Goal: Navigation & Orientation: Find specific page/section

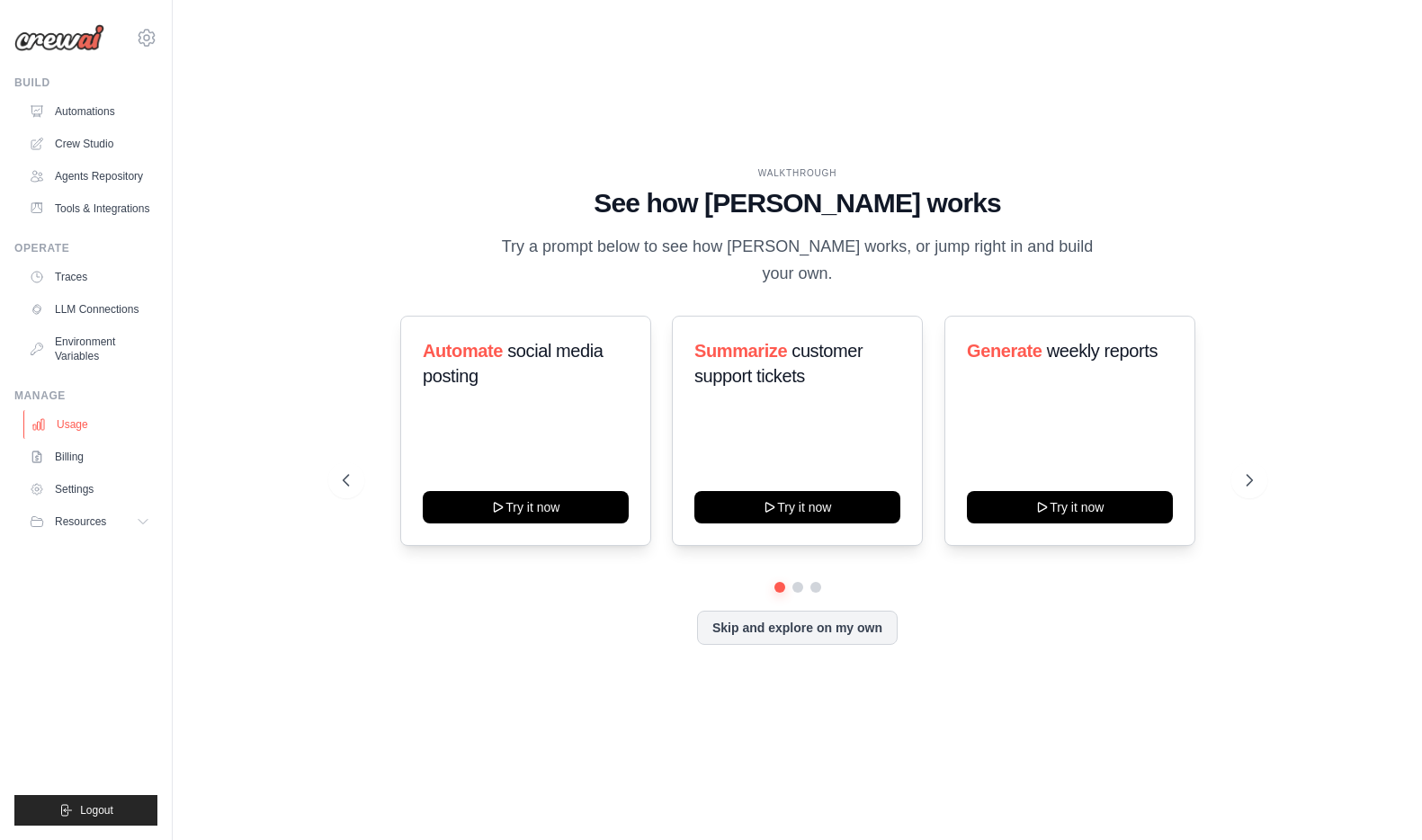
click at [67, 434] on link "Usage" at bounding box center [91, 425] width 136 height 29
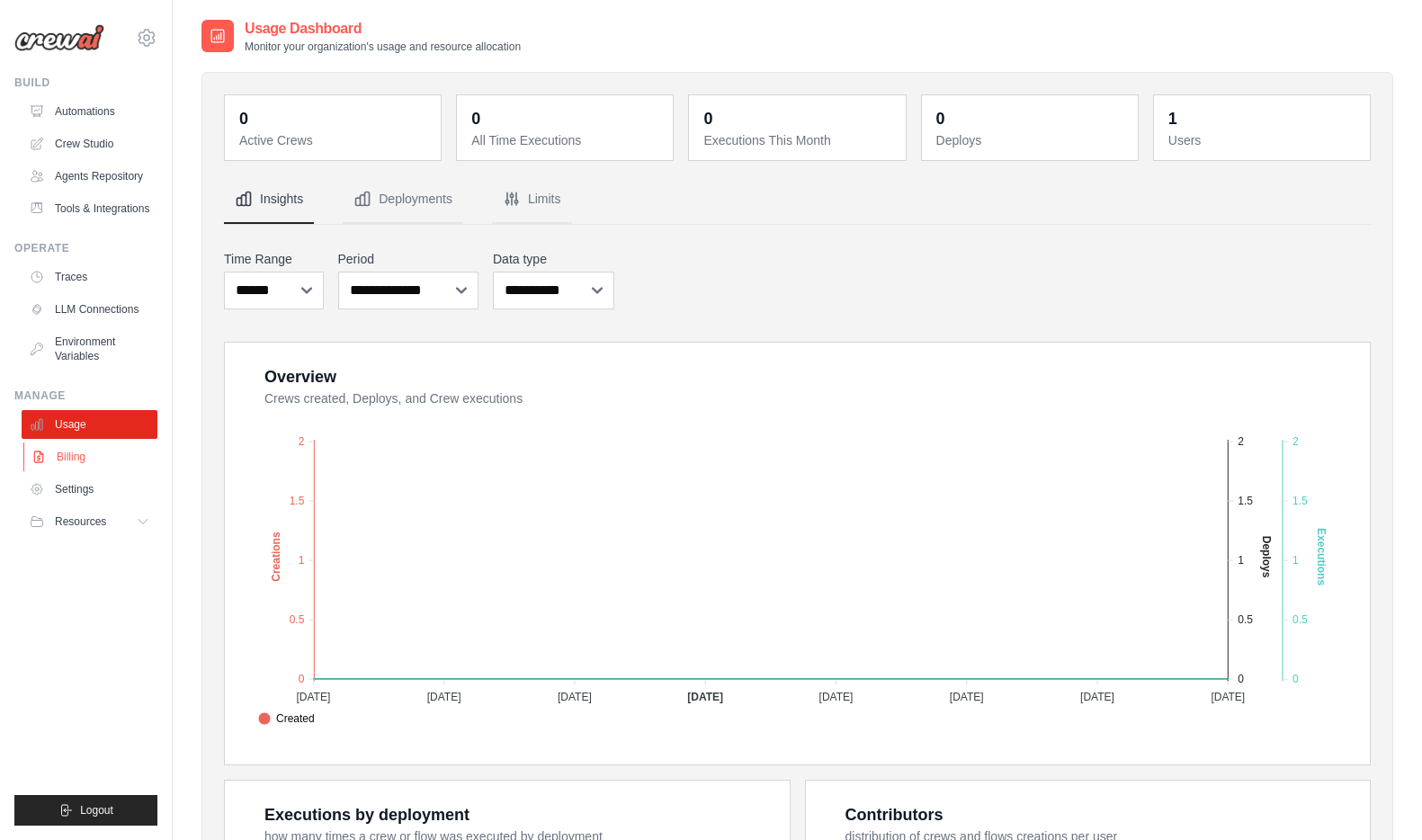
click at [75, 453] on link "Billing" at bounding box center [91, 457] width 136 height 29
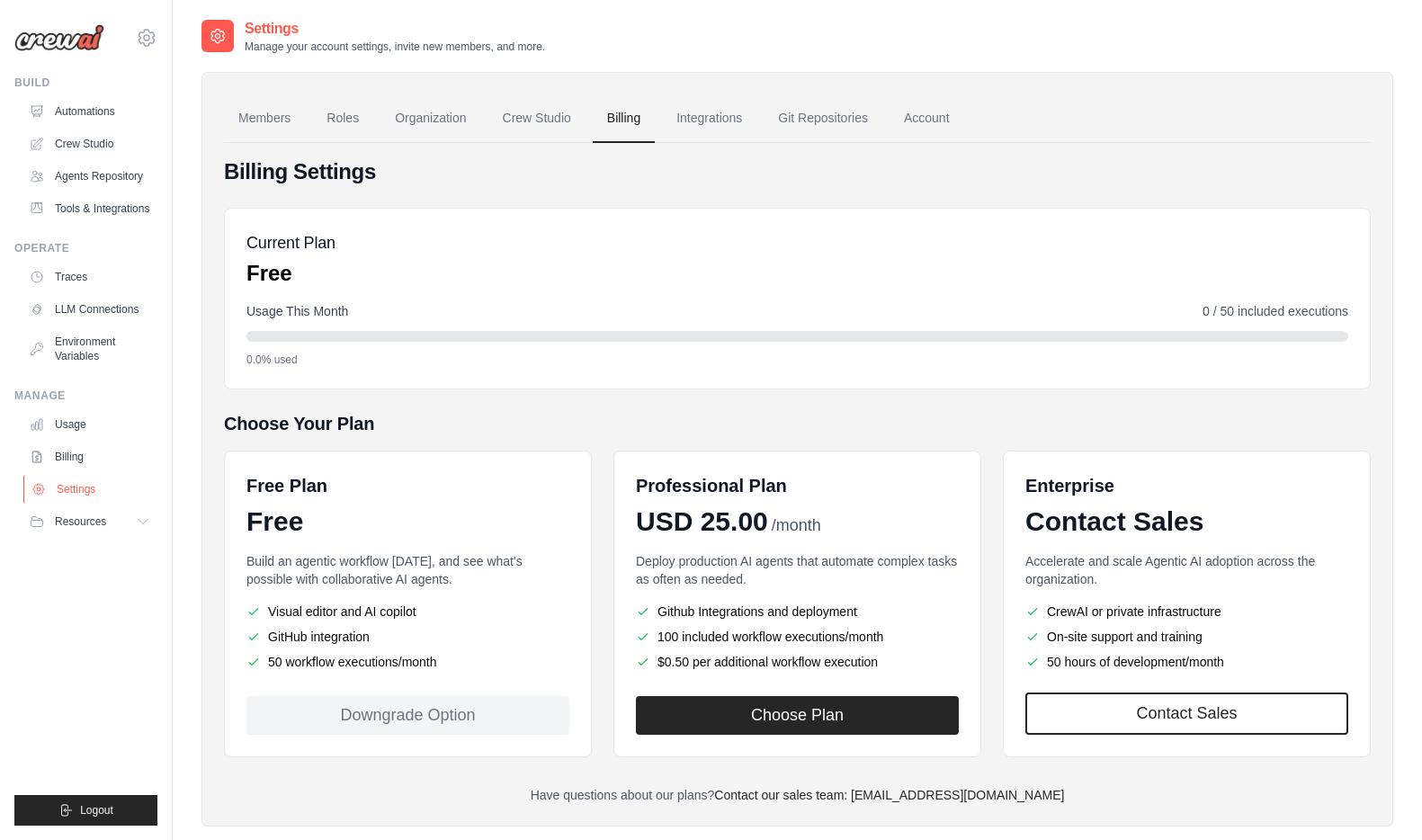
click at [69, 490] on link "Settings" at bounding box center [91, 490] width 136 height 29
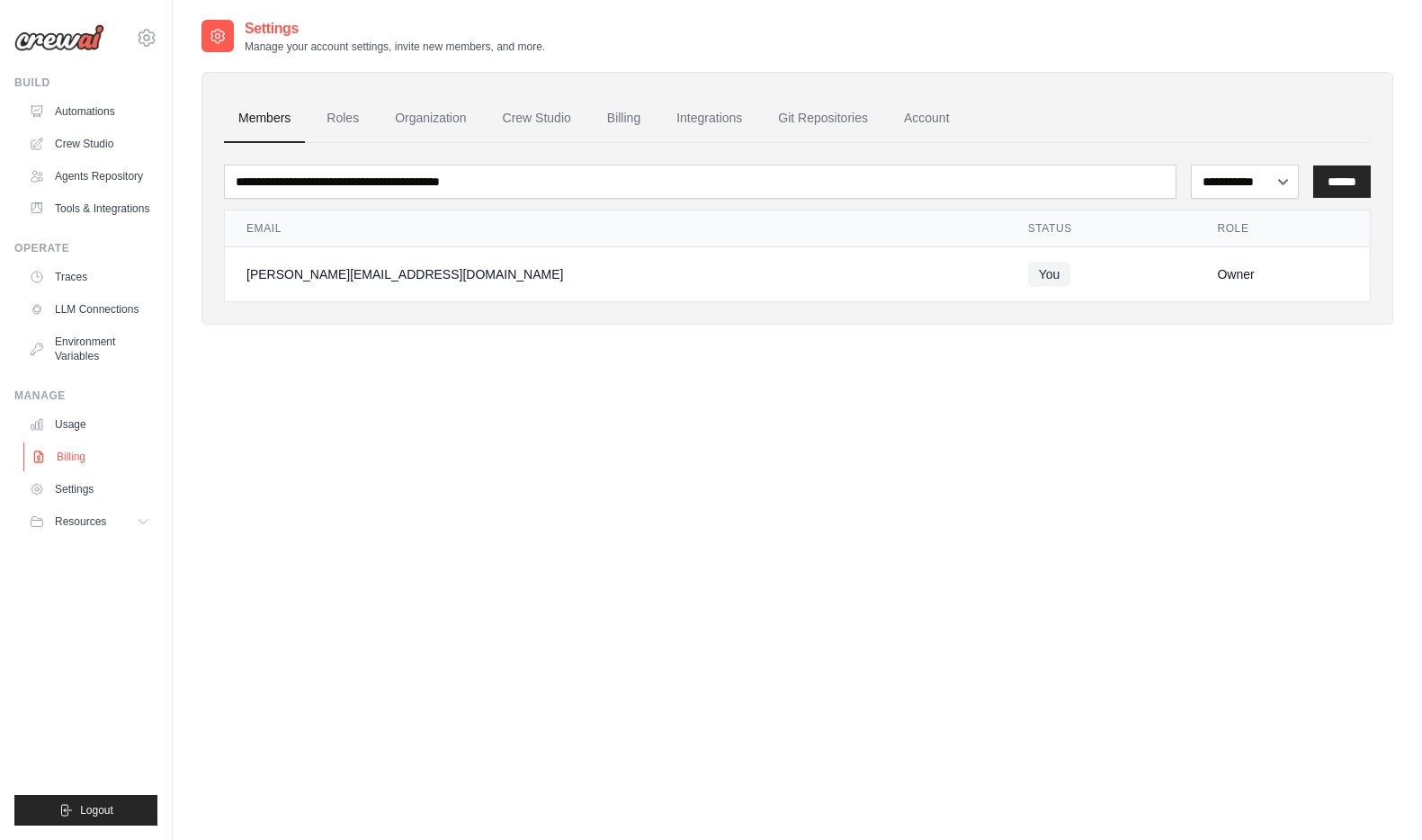
click at [73, 461] on link "Billing" at bounding box center [91, 457] width 136 height 29
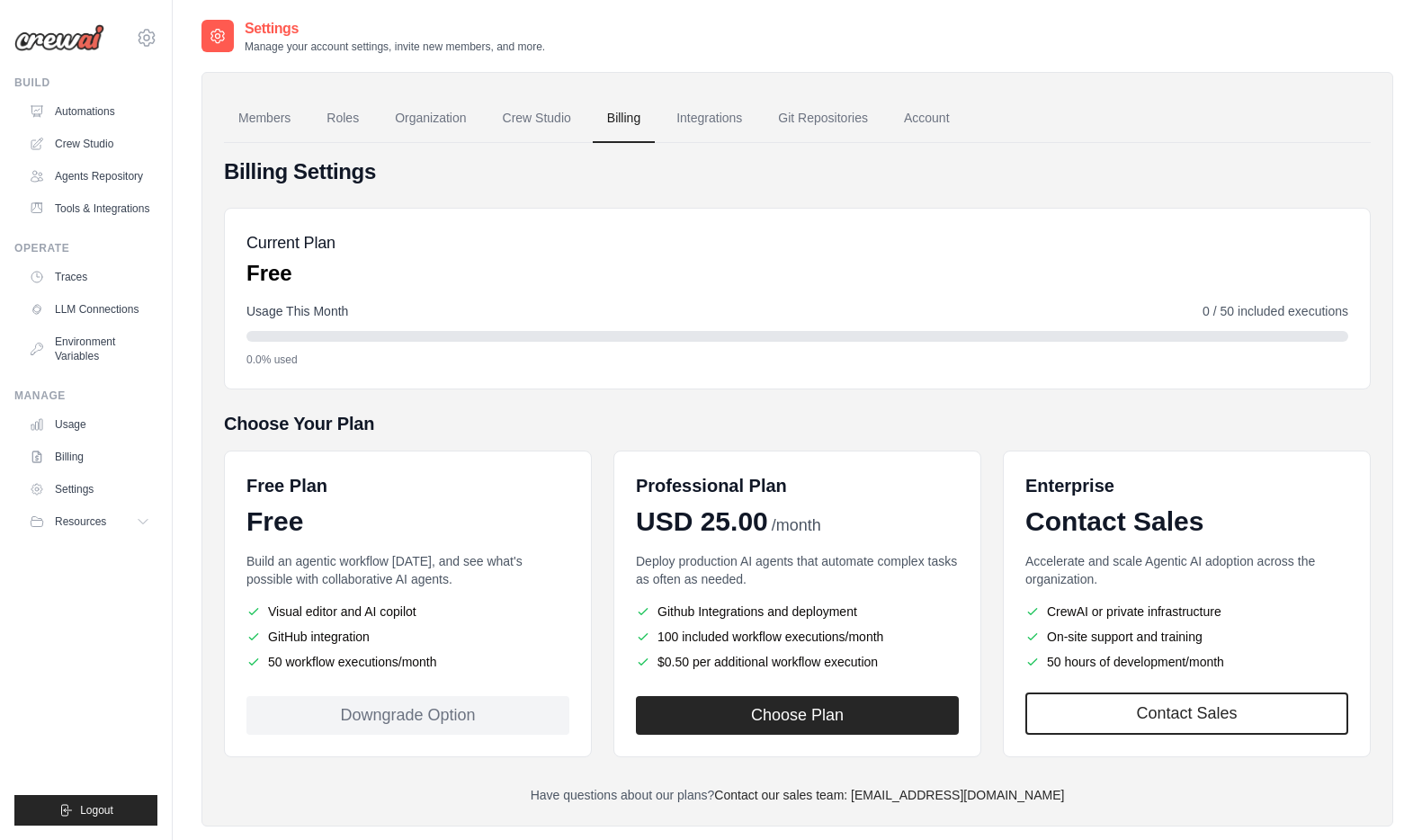
scroll to position [36, 0]
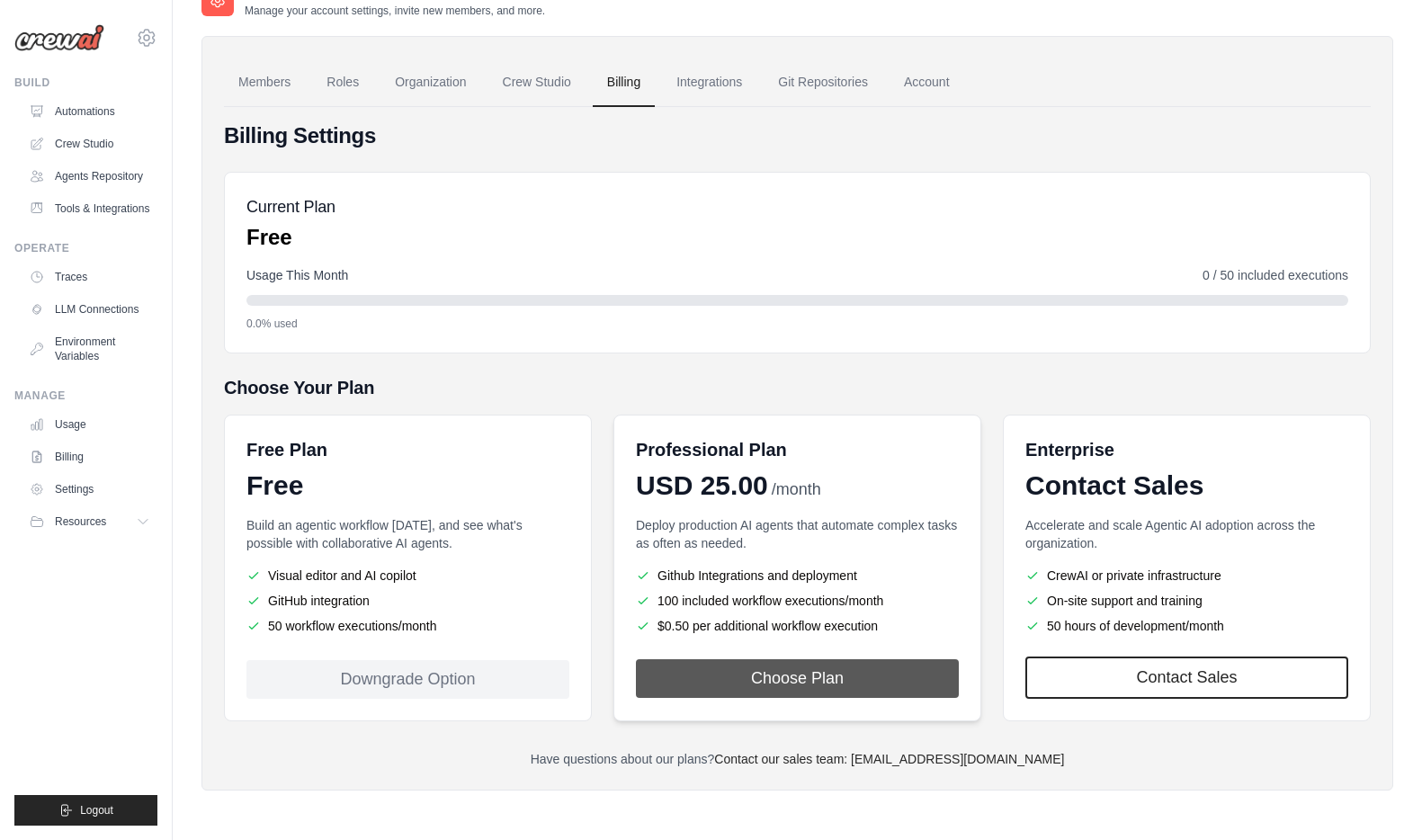
click at [805, 679] on button "Choose Plan" at bounding box center [797, 678] width 323 height 39
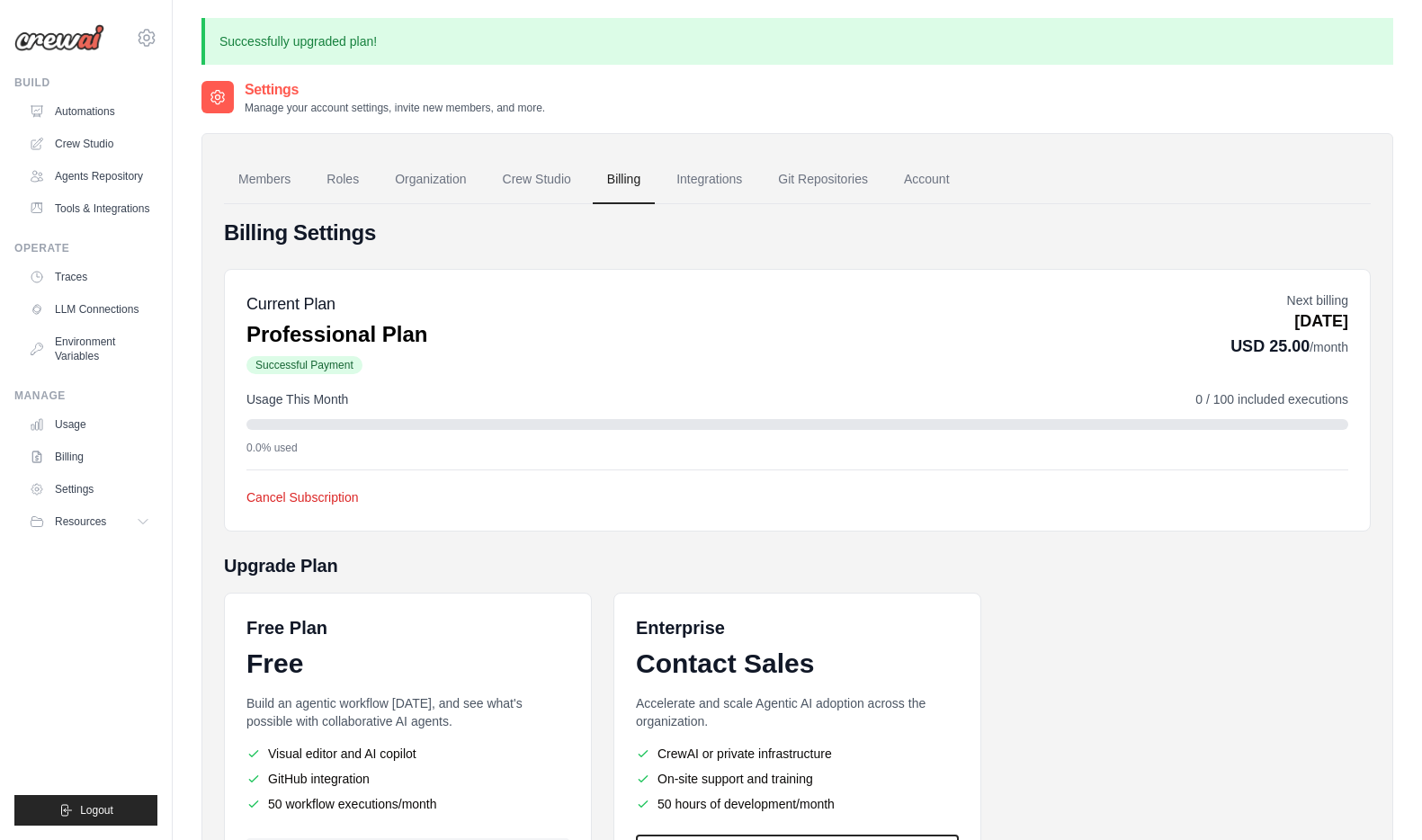
scroll to position [174, 0]
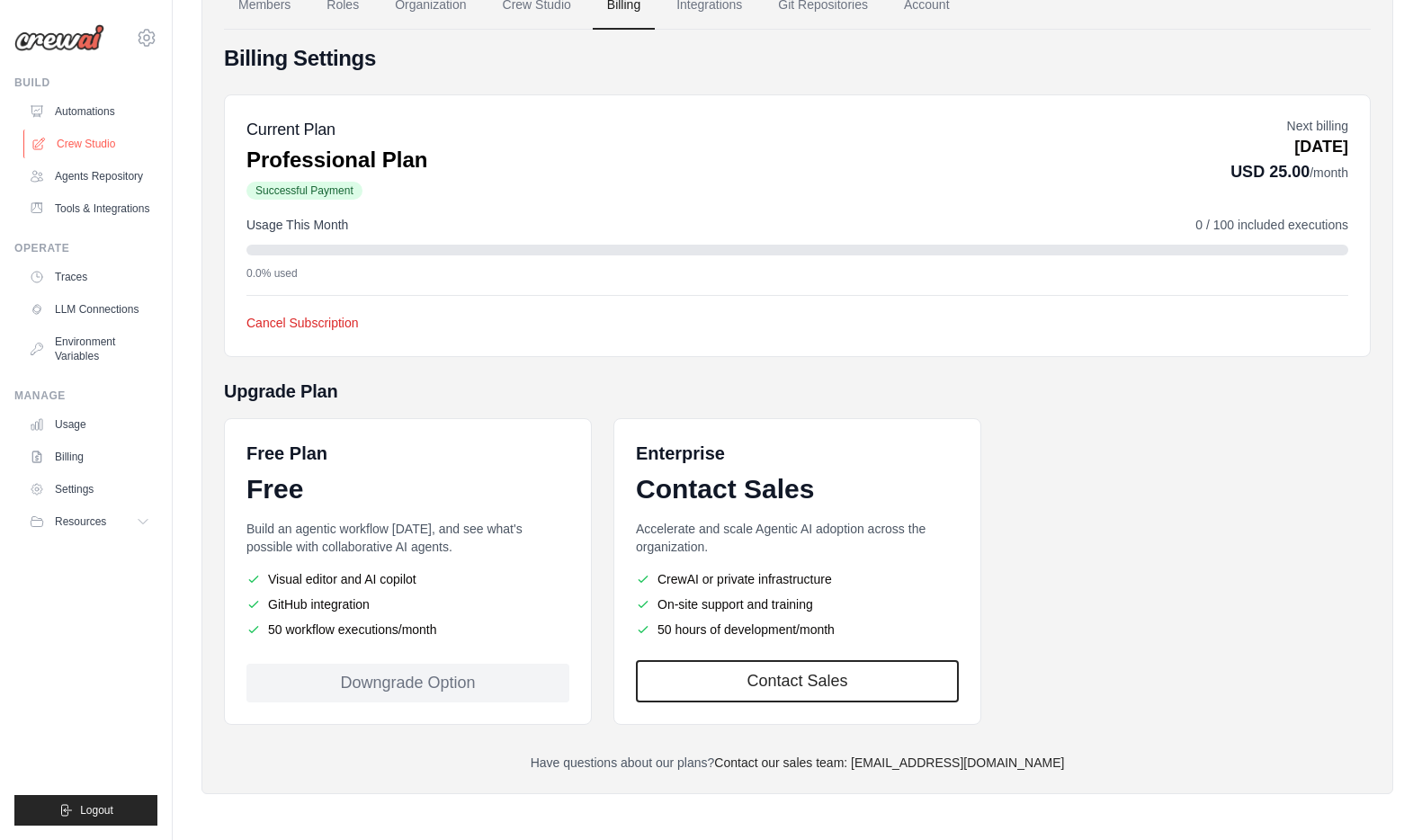
click at [86, 155] on link "Crew Studio" at bounding box center [91, 144] width 136 height 29
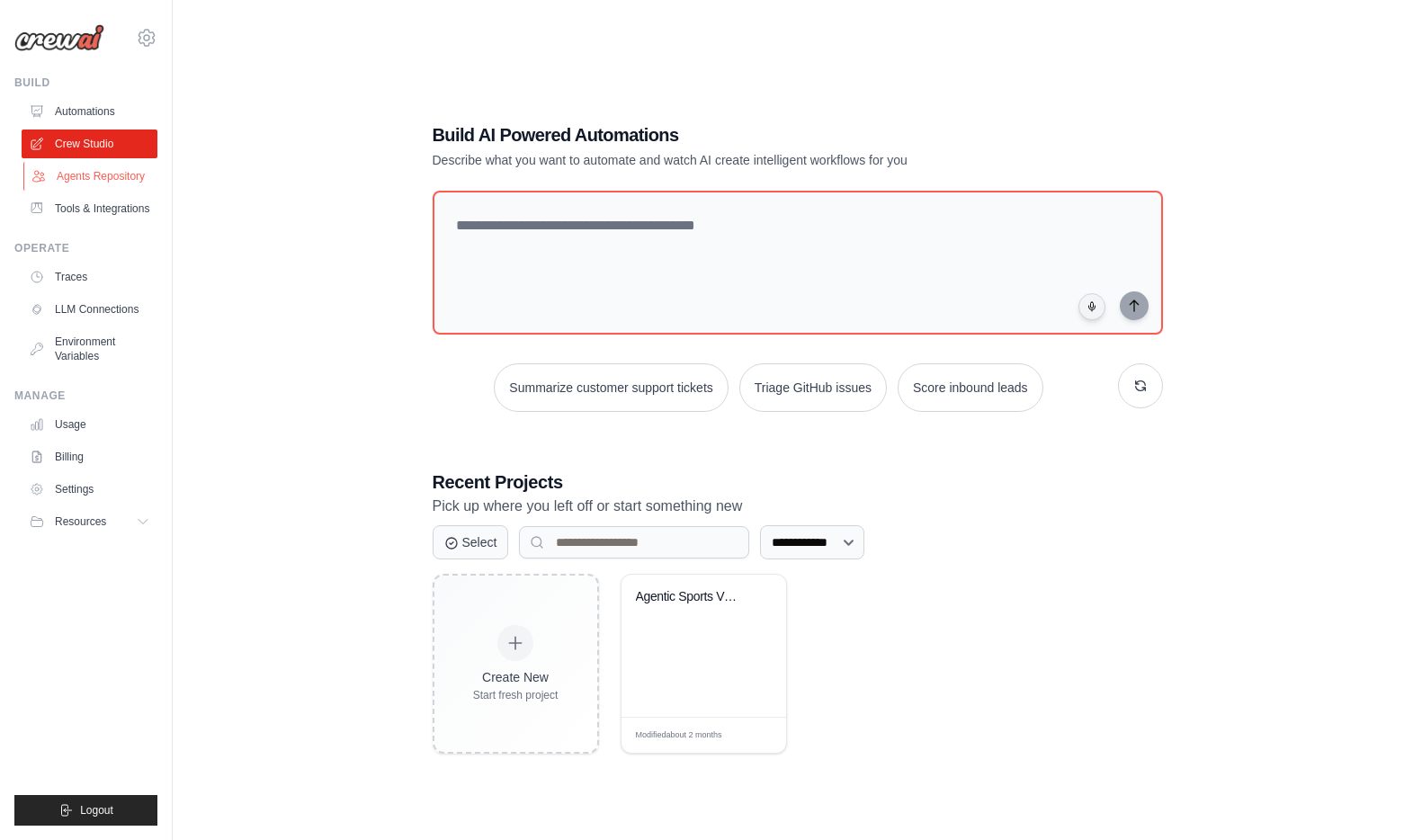
click at [95, 174] on link "Agents Repository" at bounding box center [91, 176] width 136 height 29
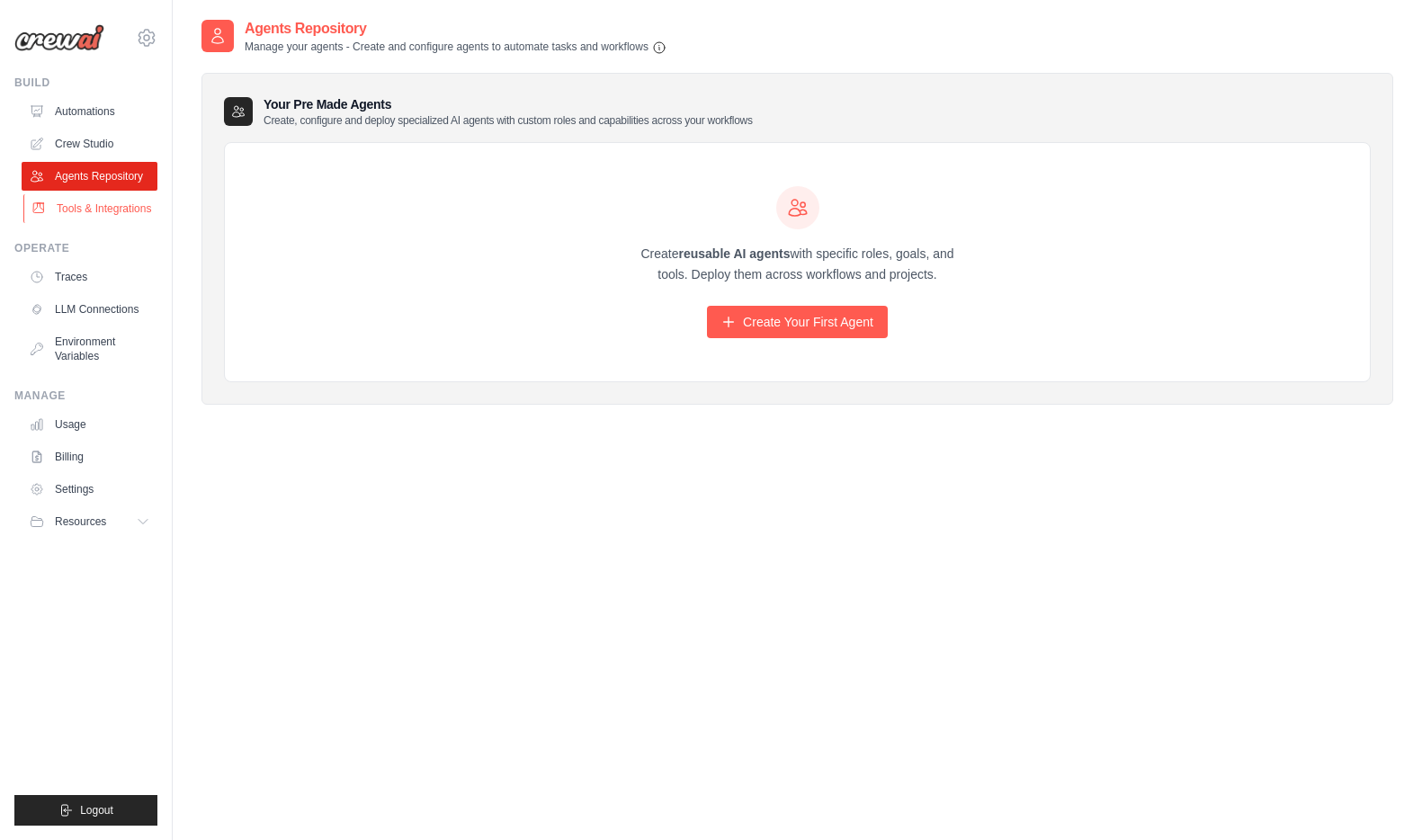
click at [88, 206] on link "Tools & Integrations" at bounding box center [91, 209] width 136 height 29
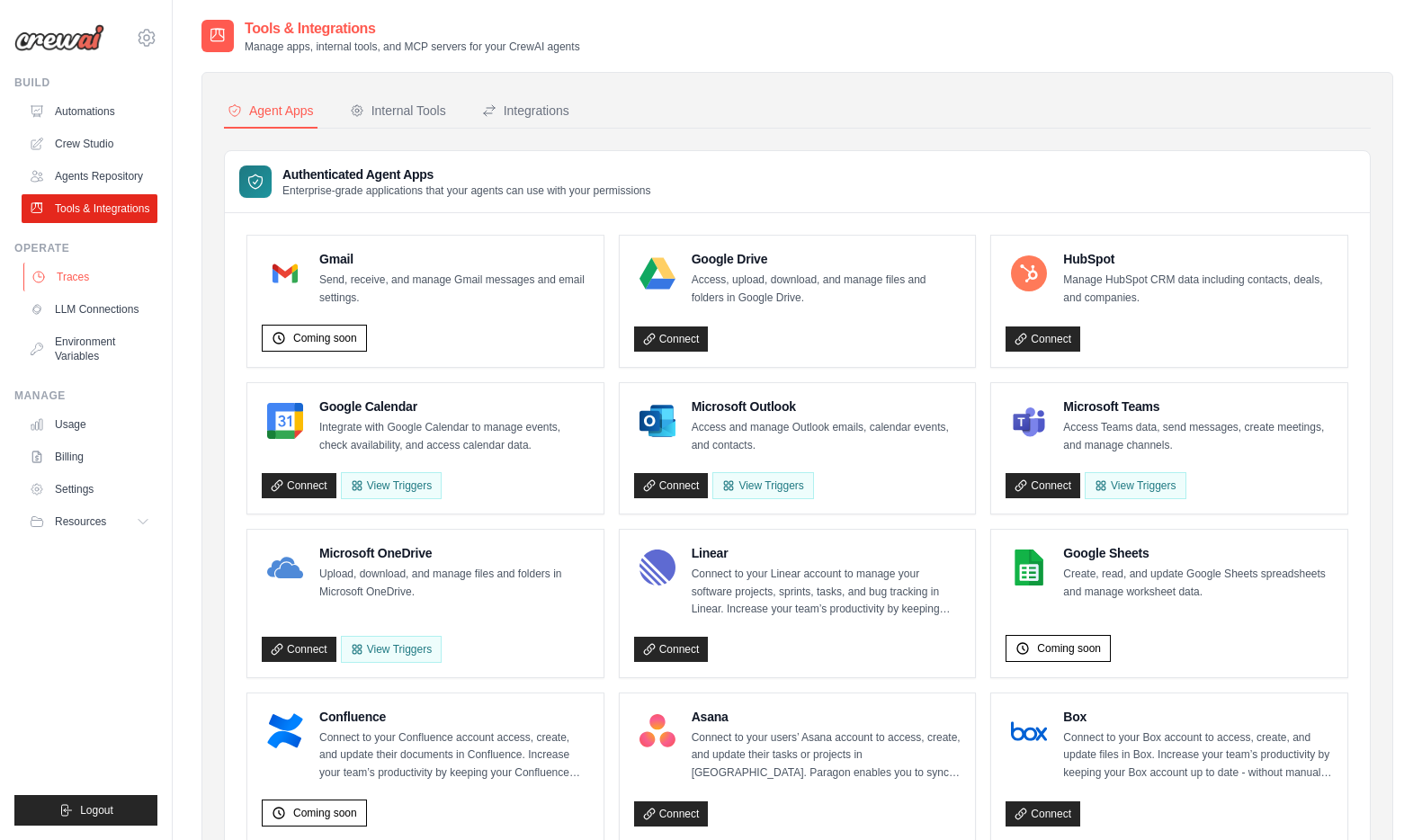
click at [81, 279] on link "Traces" at bounding box center [91, 277] width 136 height 29
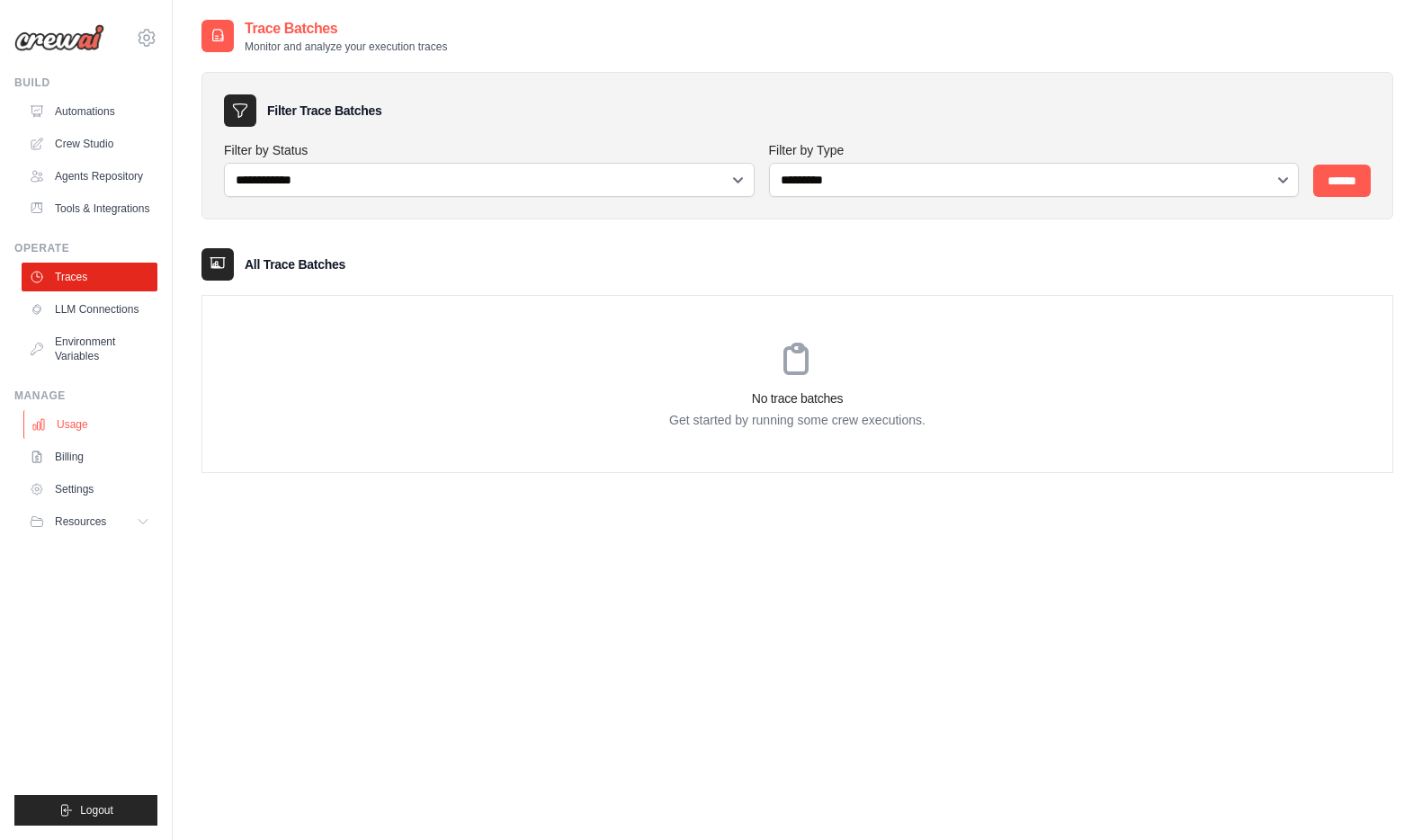
click at [88, 427] on link "Usage" at bounding box center [91, 425] width 136 height 29
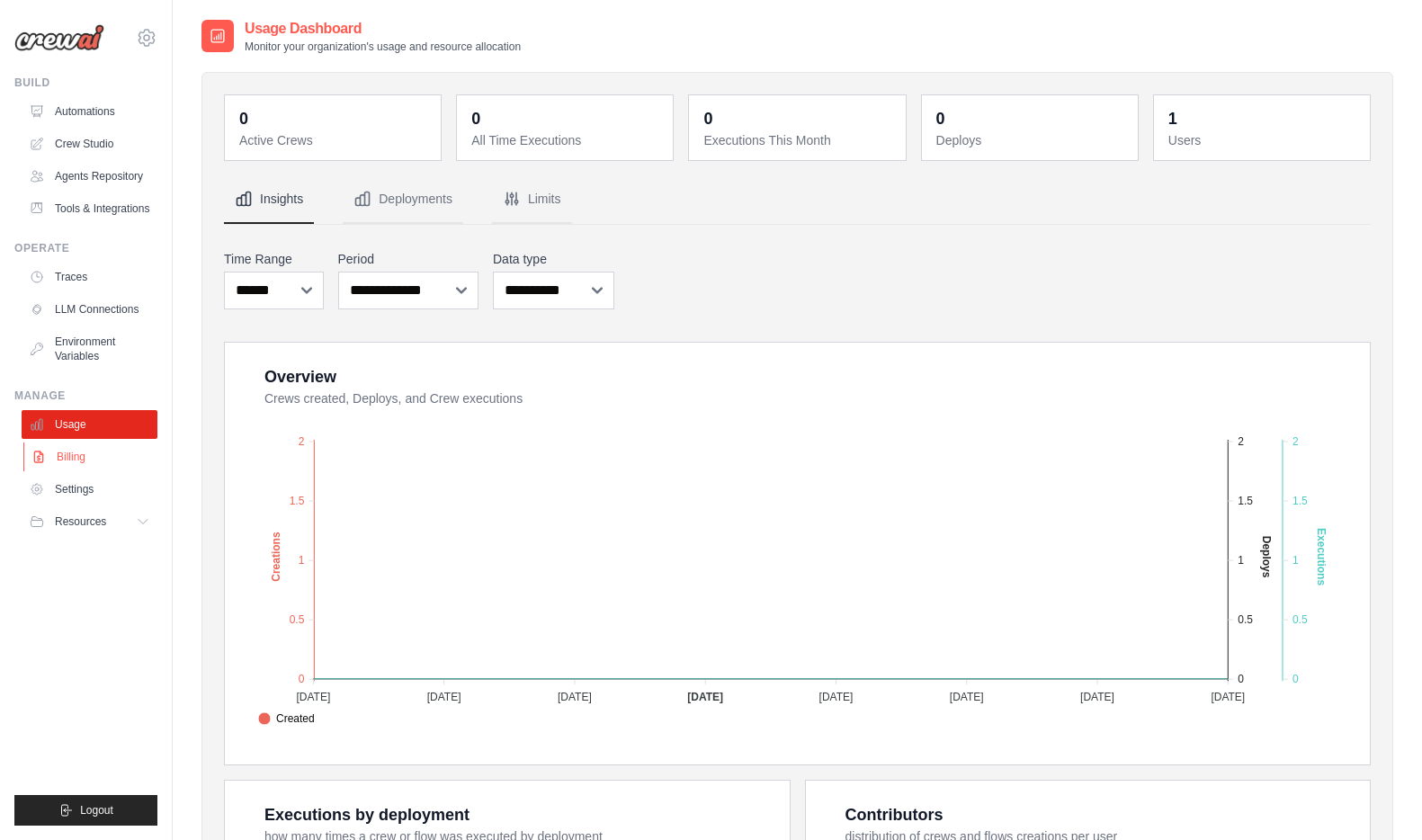
click at [85, 462] on link "Billing" at bounding box center [91, 457] width 136 height 29
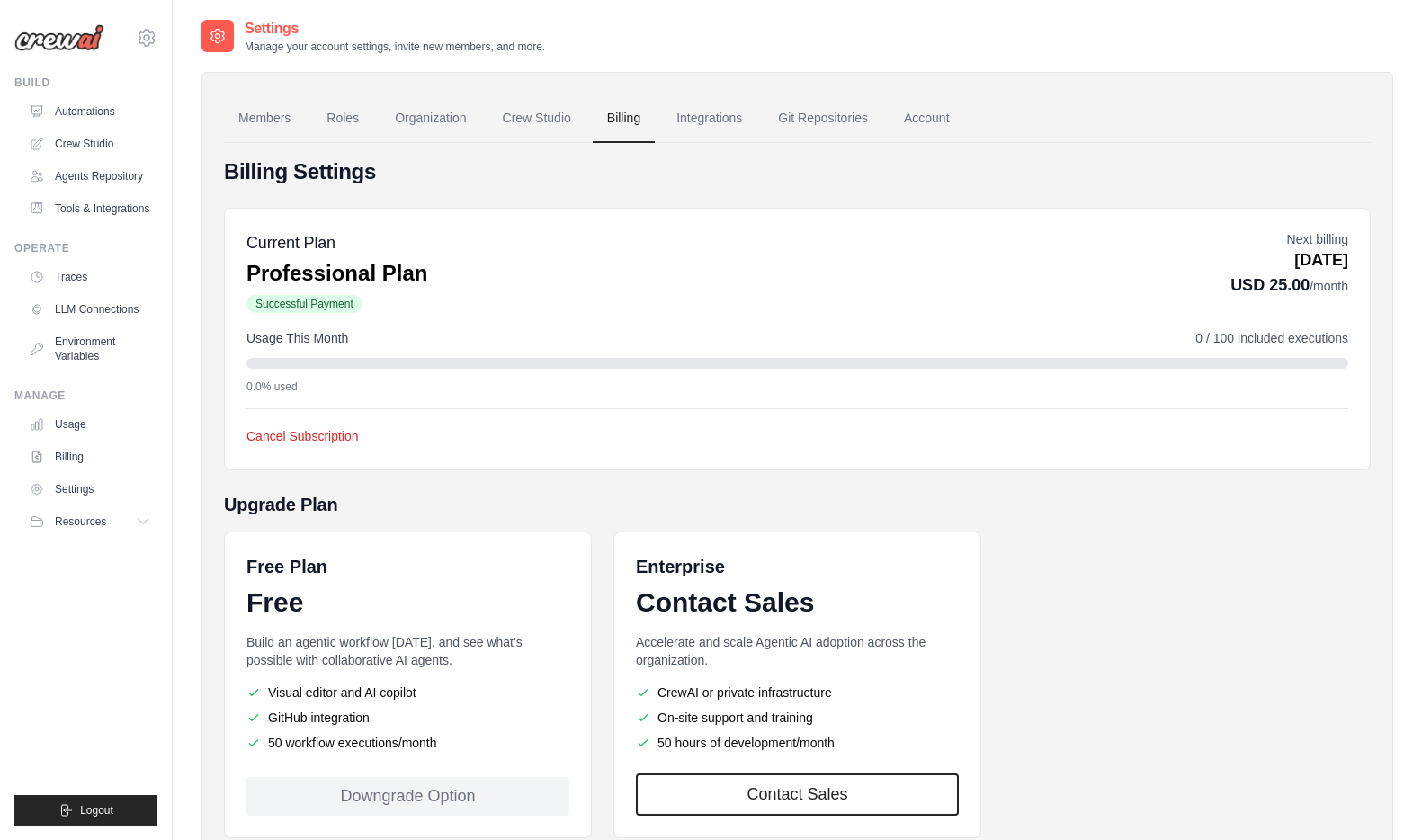
click at [80, 485] on link "Settings" at bounding box center [89, 490] width 136 height 29
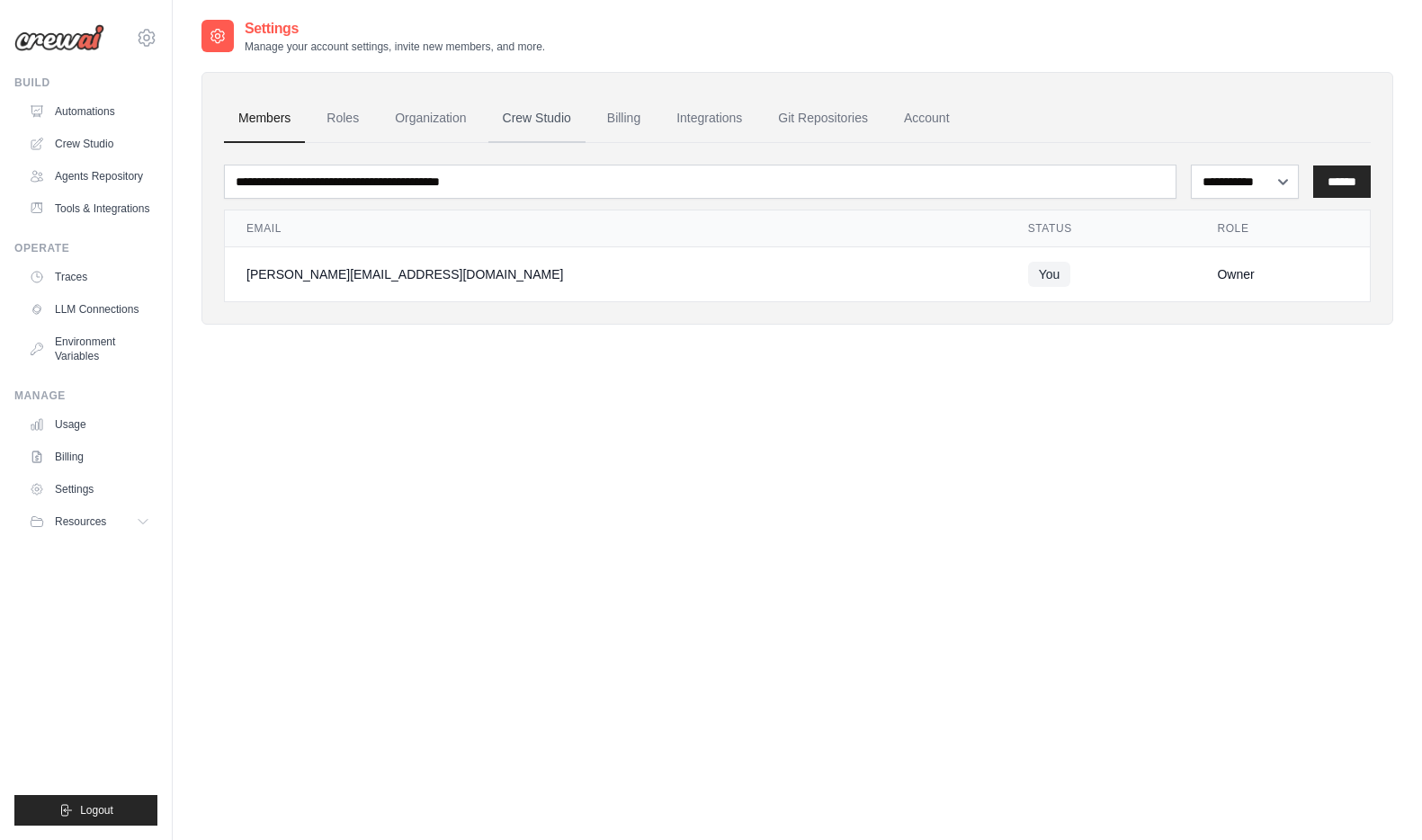
click at [534, 122] on link "Crew Studio" at bounding box center [538, 119] width 98 height 49
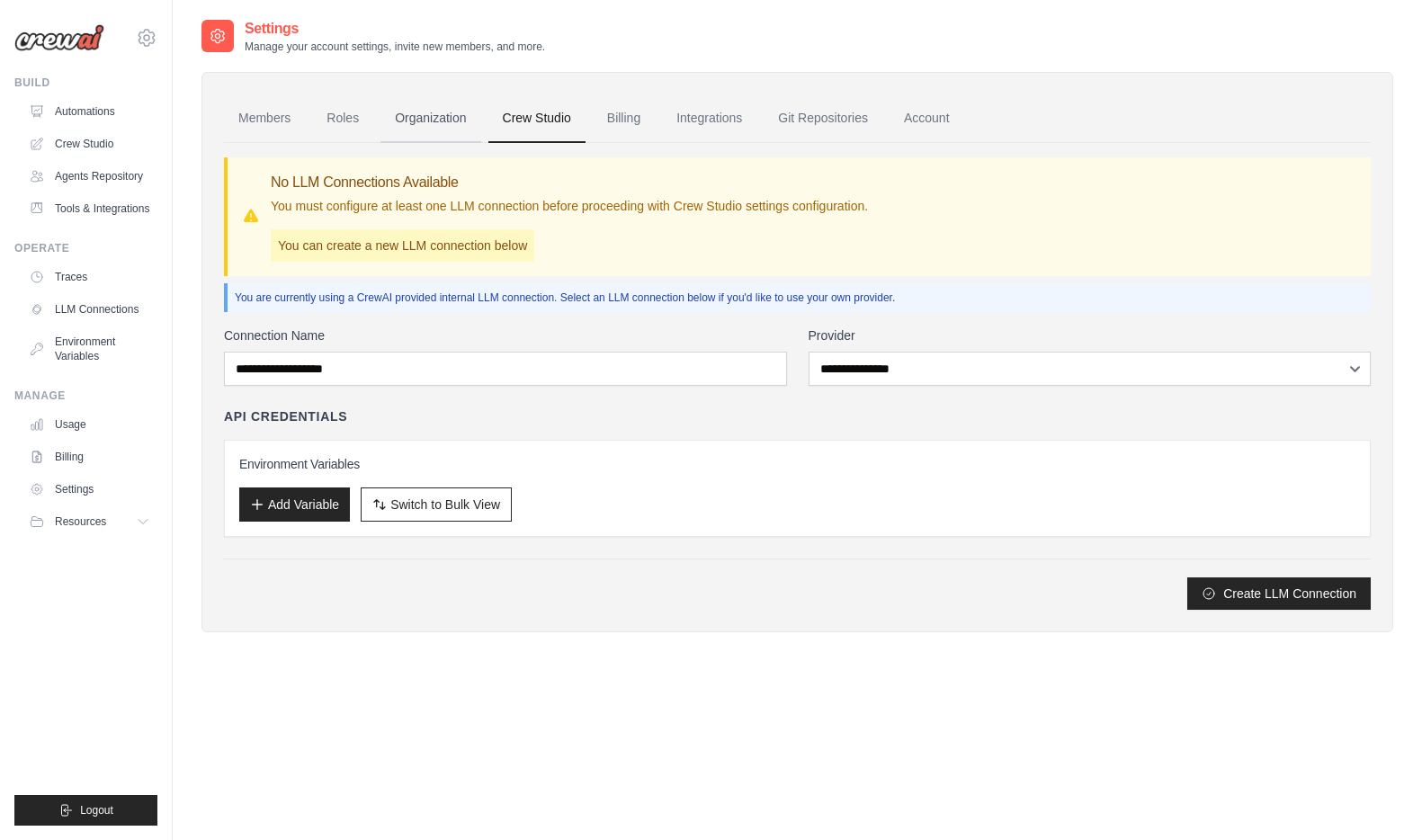
click at [437, 125] on link "Organization" at bounding box center [430, 119] width 100 height 49
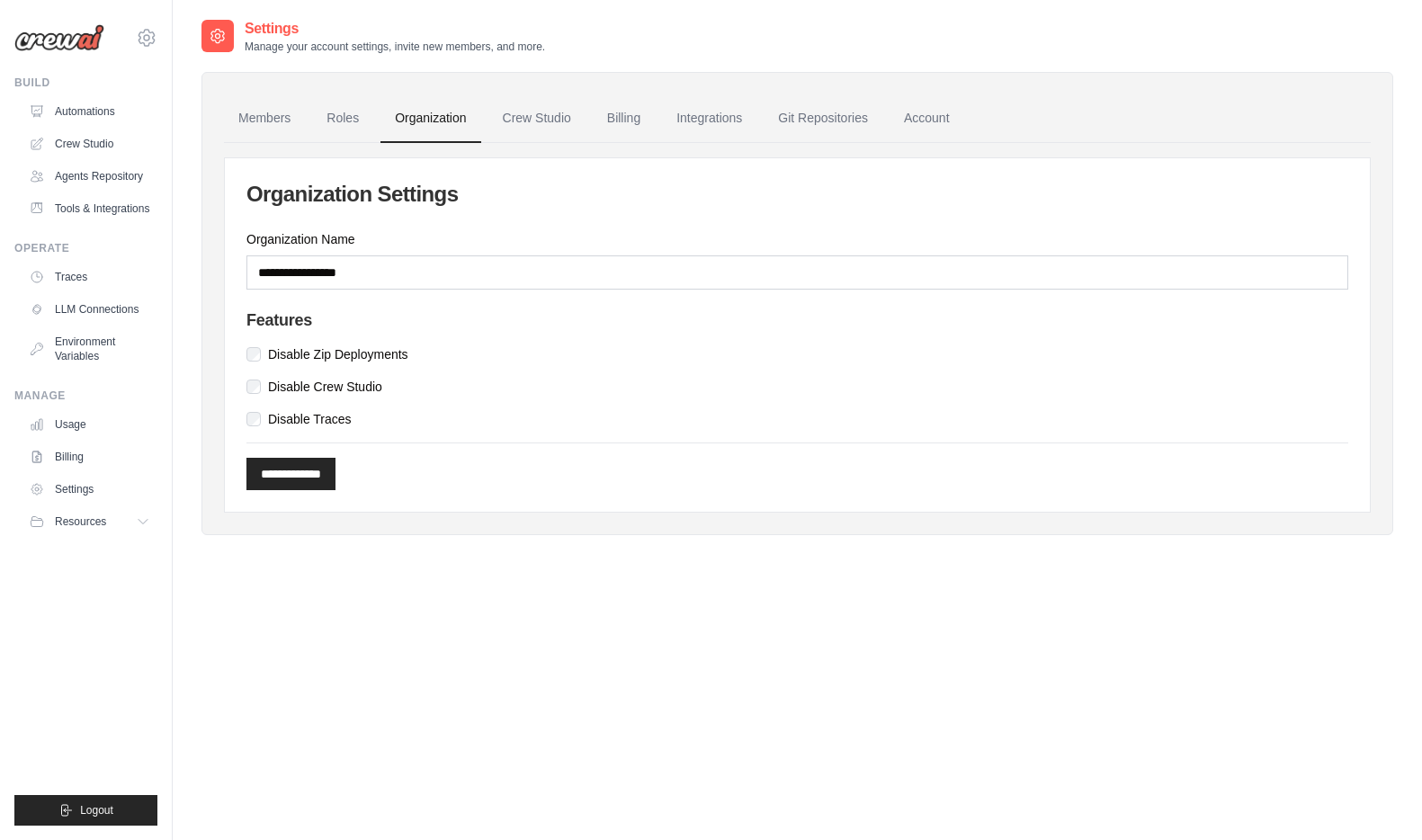
click at [254, 122] on link "Members" at bounding box center [265, 119] width 81 height 49
click at [149, 39] on icon at bounding box center [146, 38] width 5 height 5
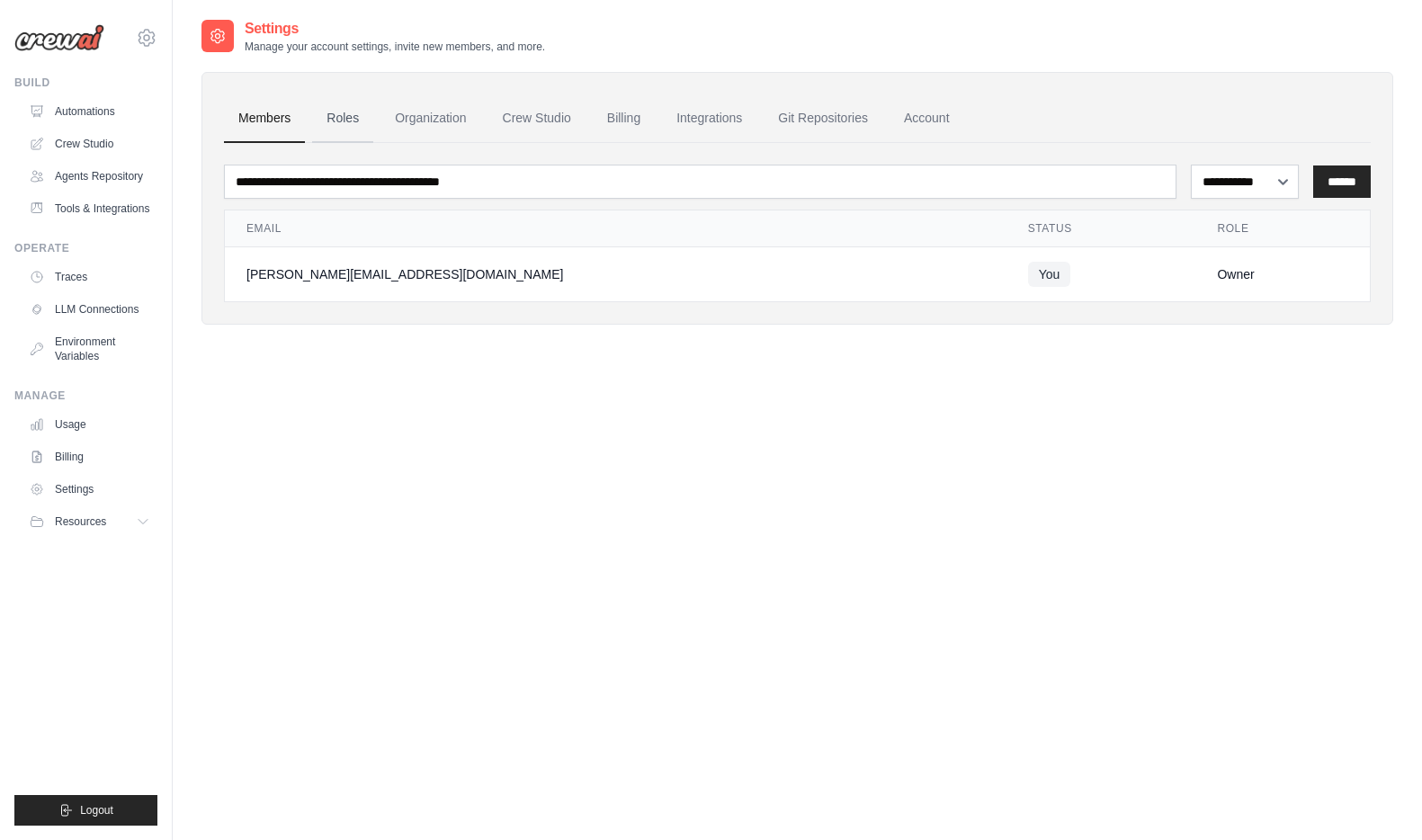
click at [339, 117] on link "Roles" at bounding box center [343, 119] width 61 height 49
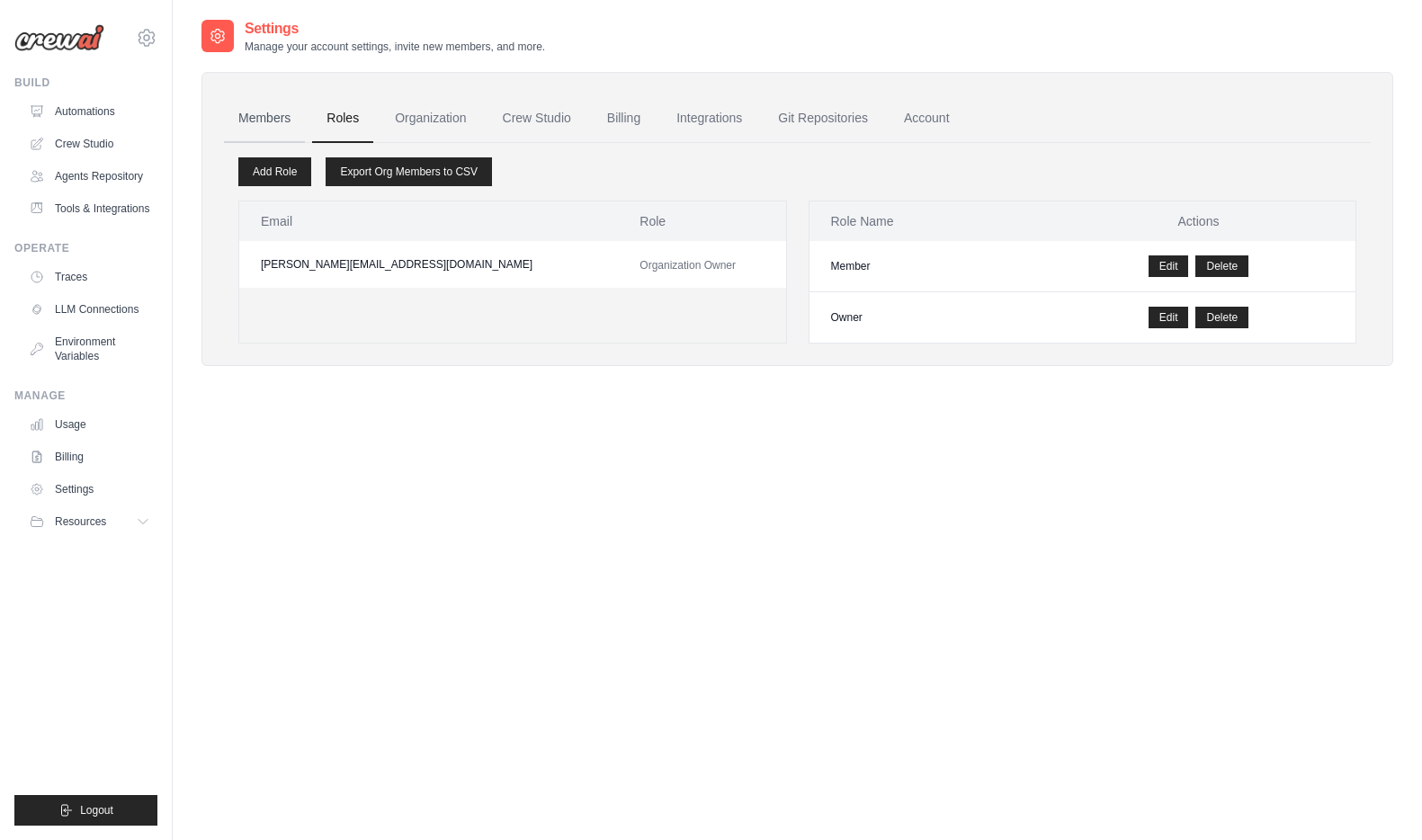
click at [259, 109] on link "Members" at bounding box center [265, 119] width 81 height 49
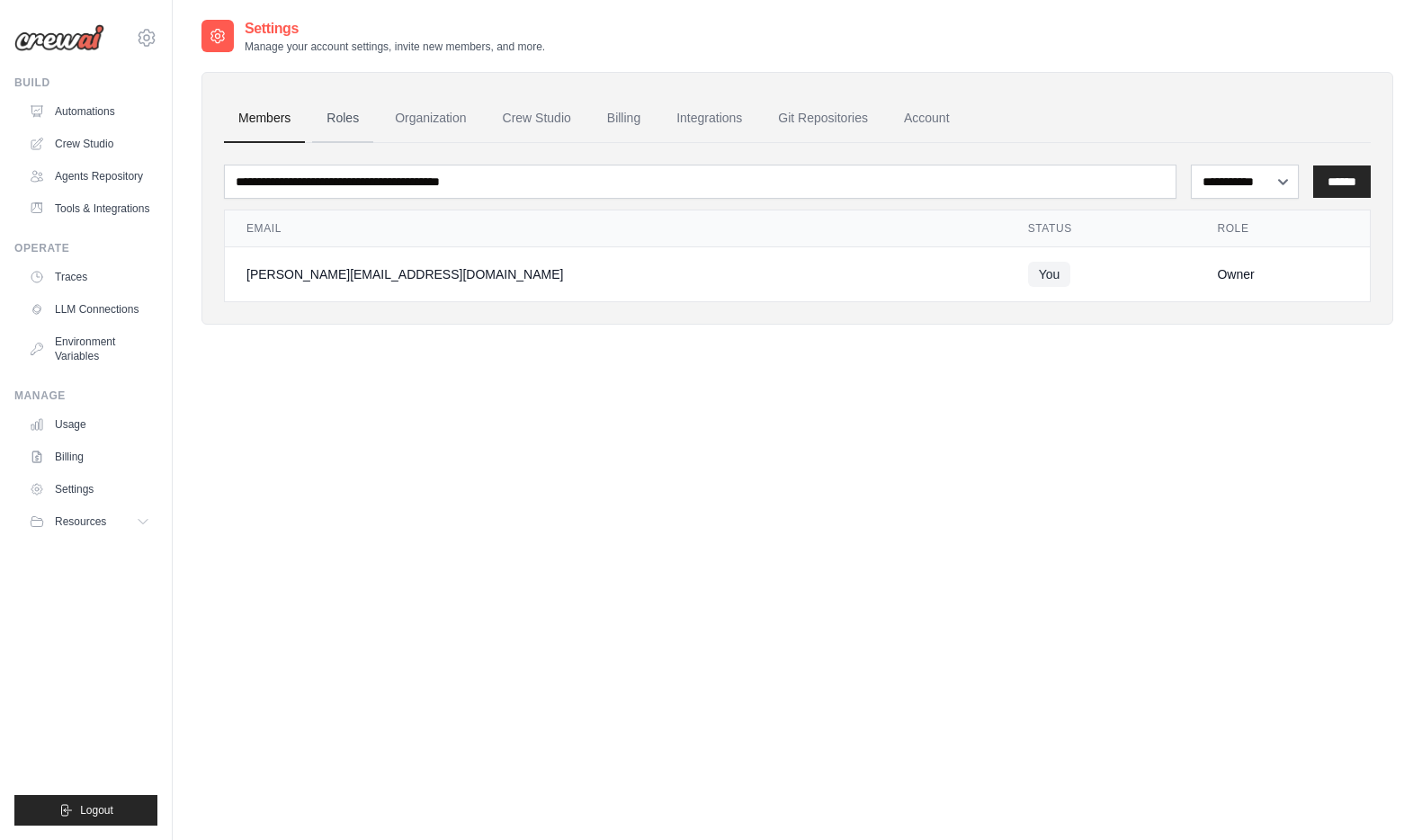
click at [349, 117] on link "Roles" at bounding box center [343, 119] width 61 height 49
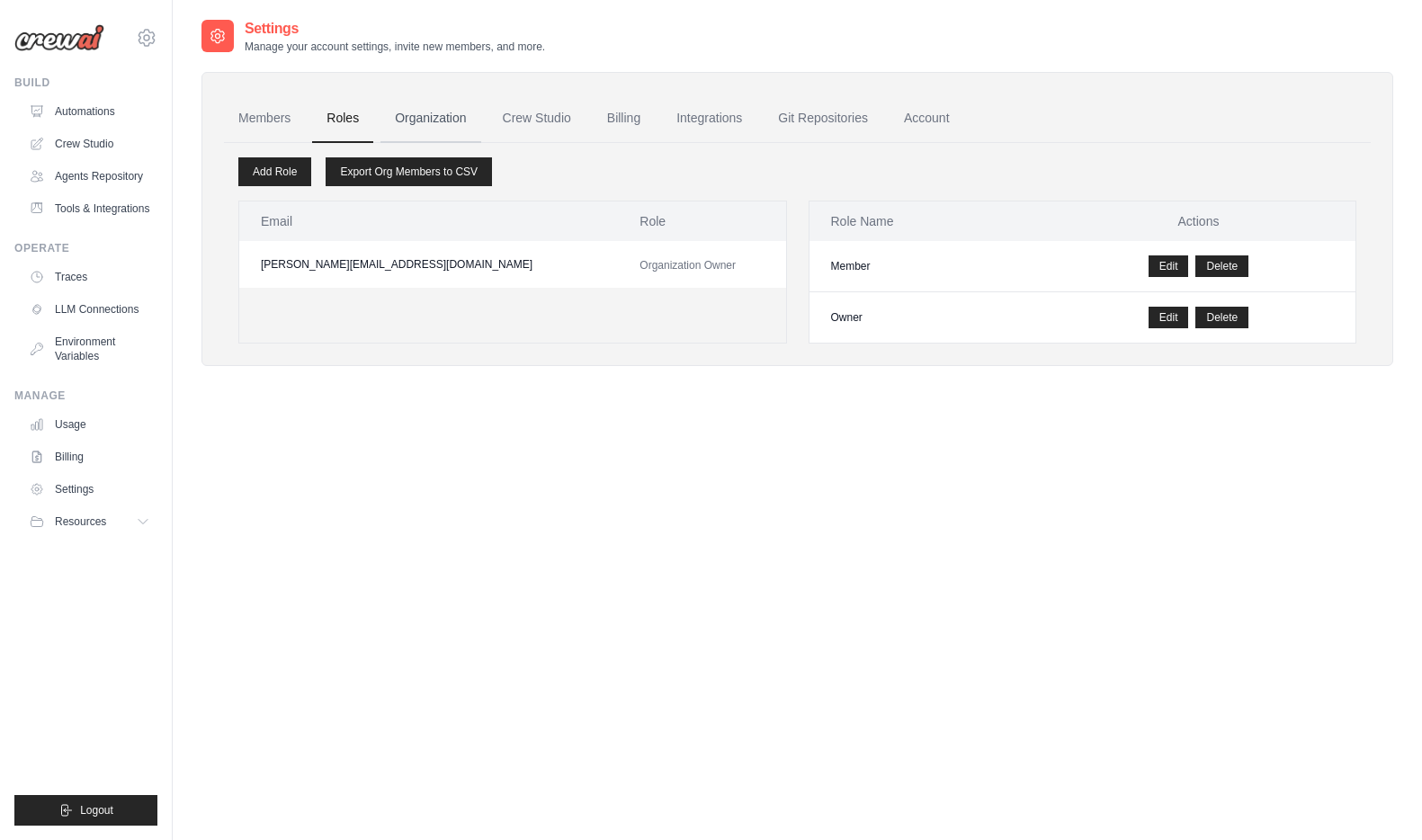
click at [420, 120] on link "Organization" at bounding box center [430, 119] width 100 height 49
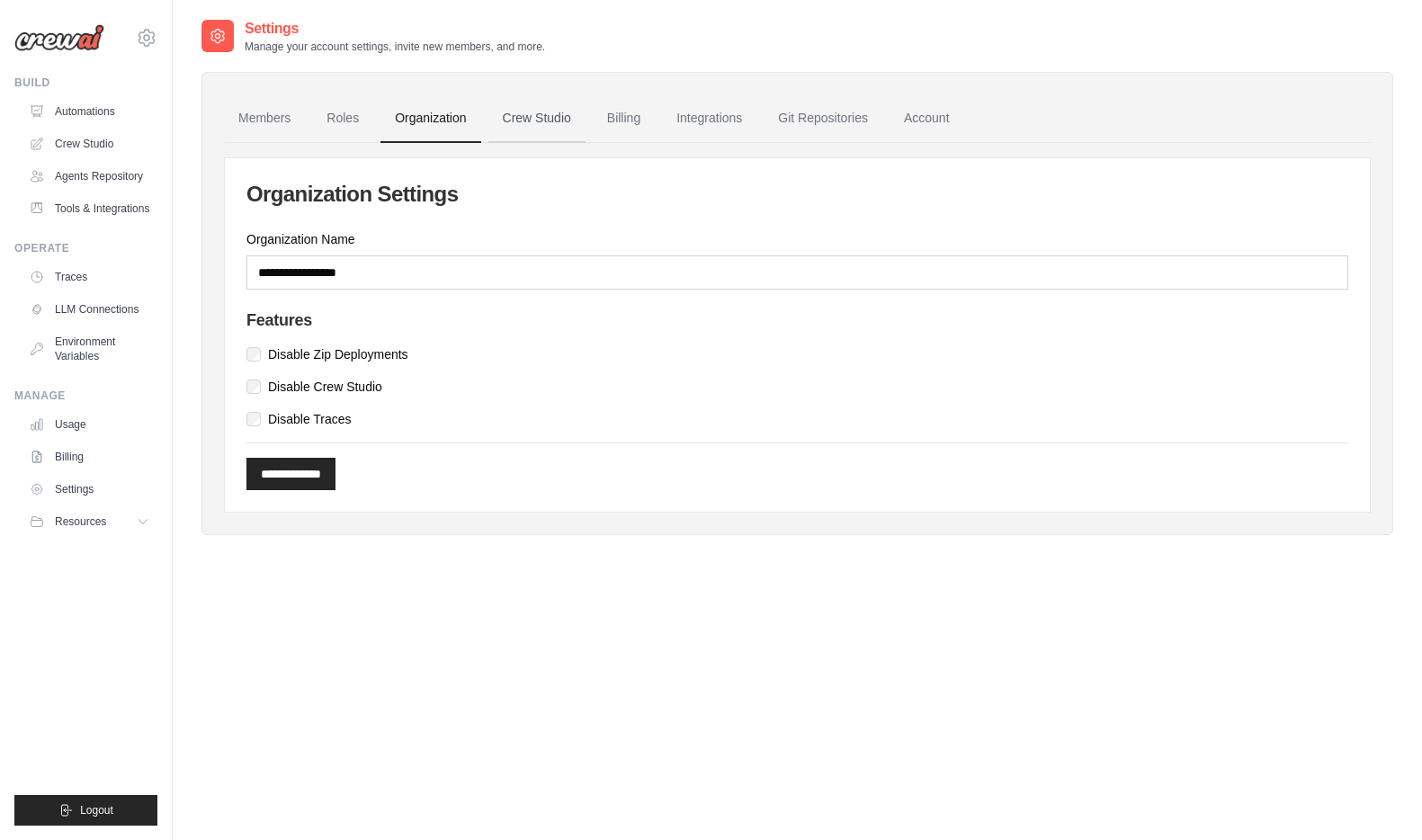
click at [530, 137] on link "Crew Studio" at bounding box center [538, 119] width 98 height 49
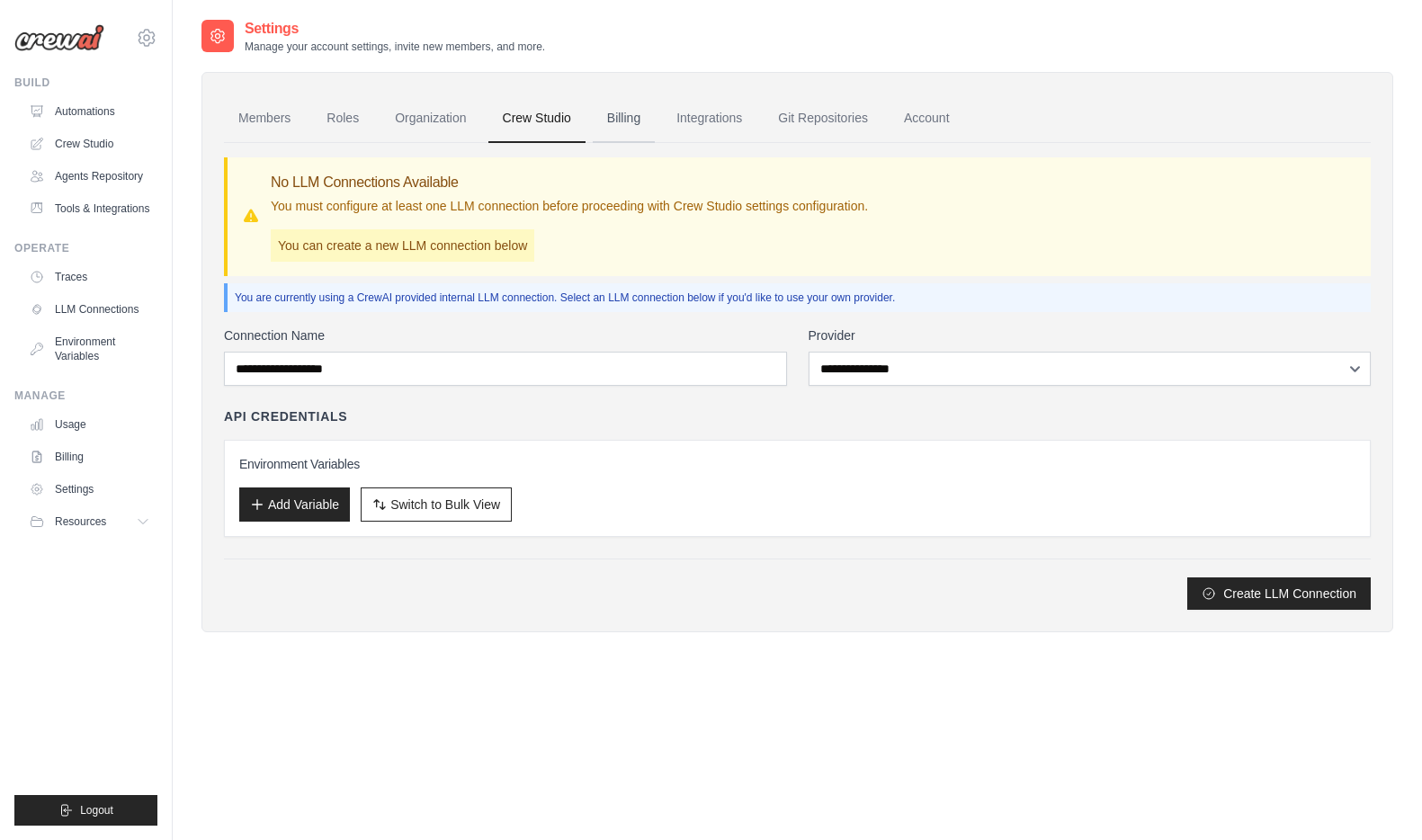
click at [607, 126] on link "Billing" at bounding box center [623, 119] width 62 height 49
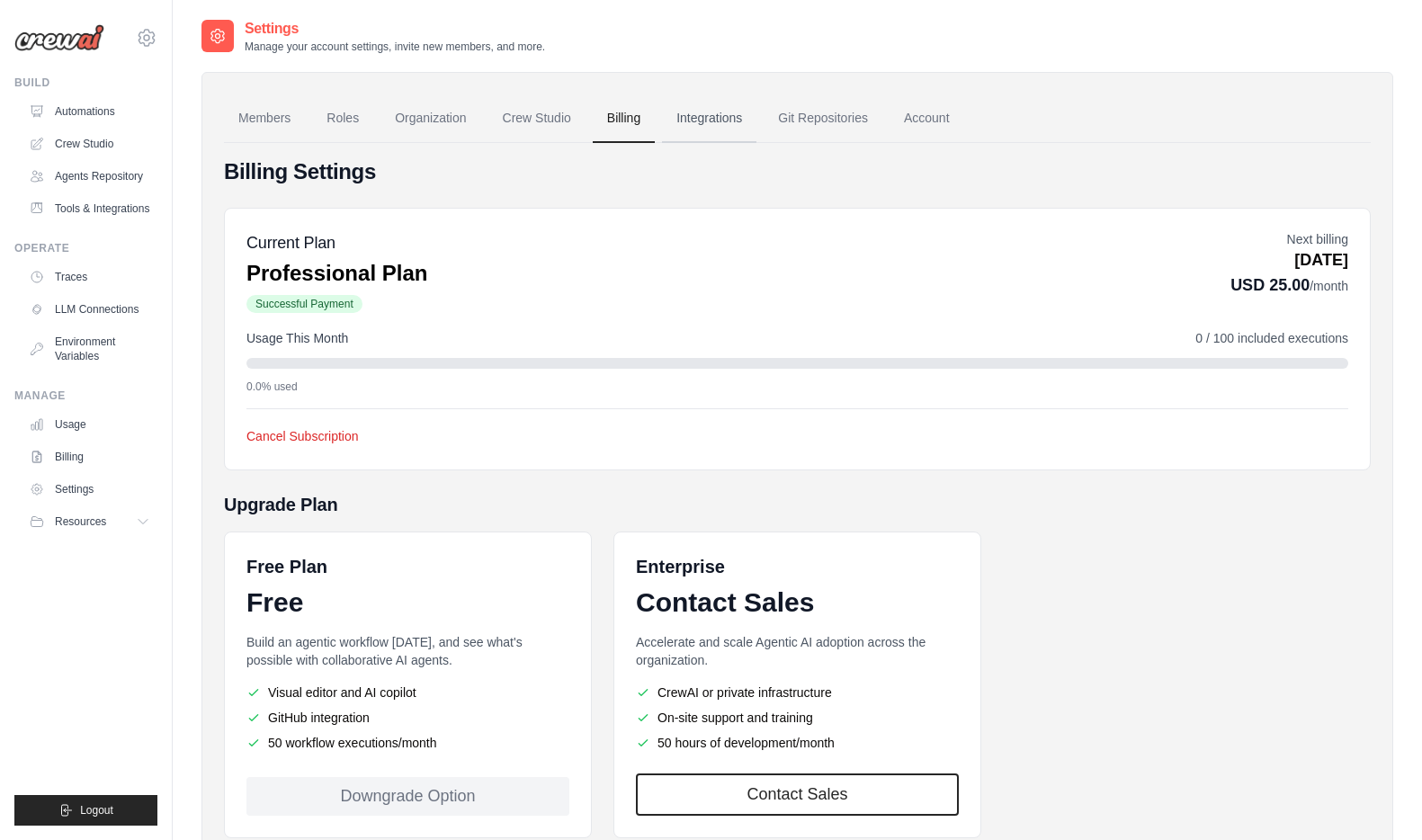
click at [693, 129] on link "Integrations" at bounding box center [709, 119] width 95 height 49
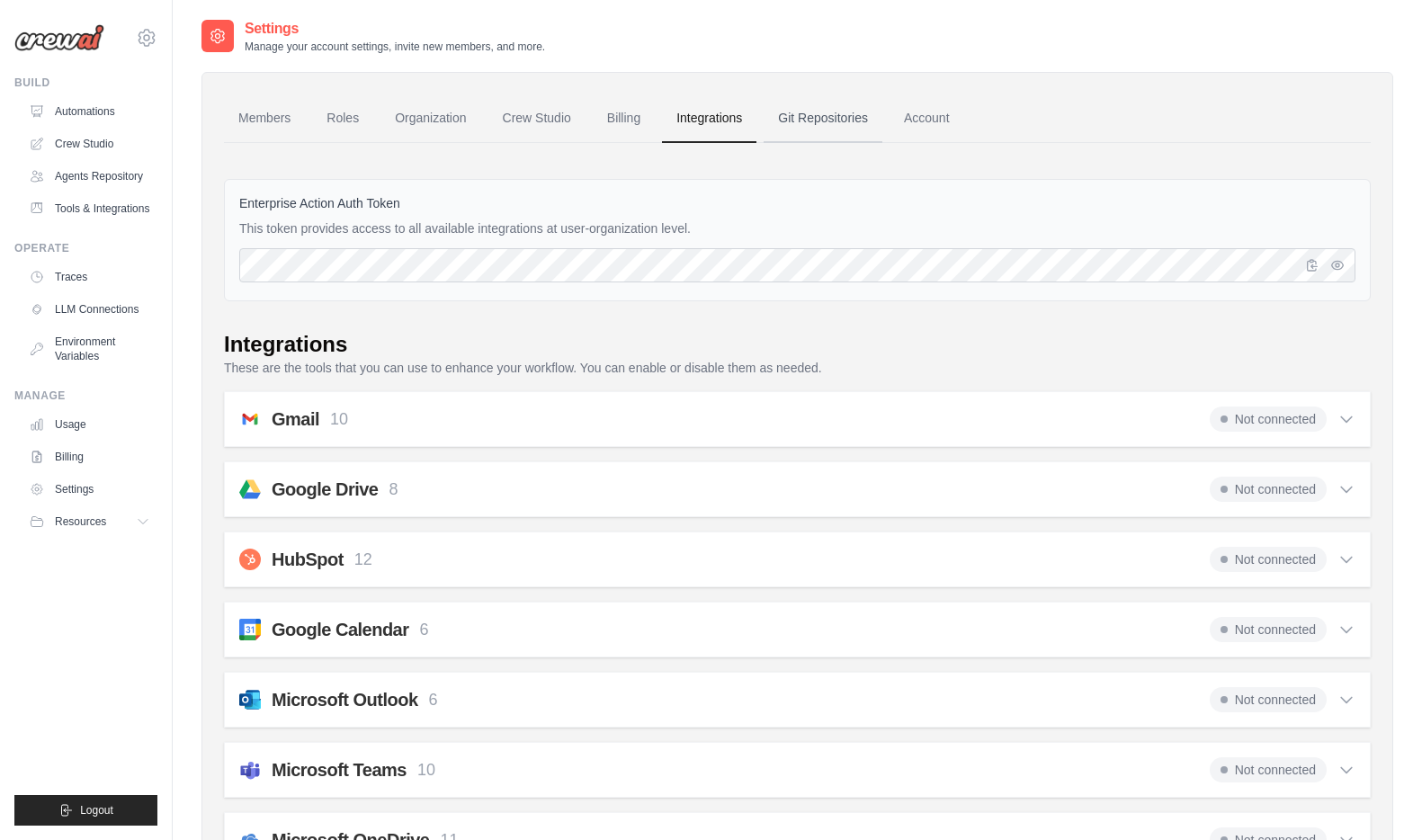
click at [817, 111] on link "Git Repositories" at bounding box center [822, 119] width 118 height 49
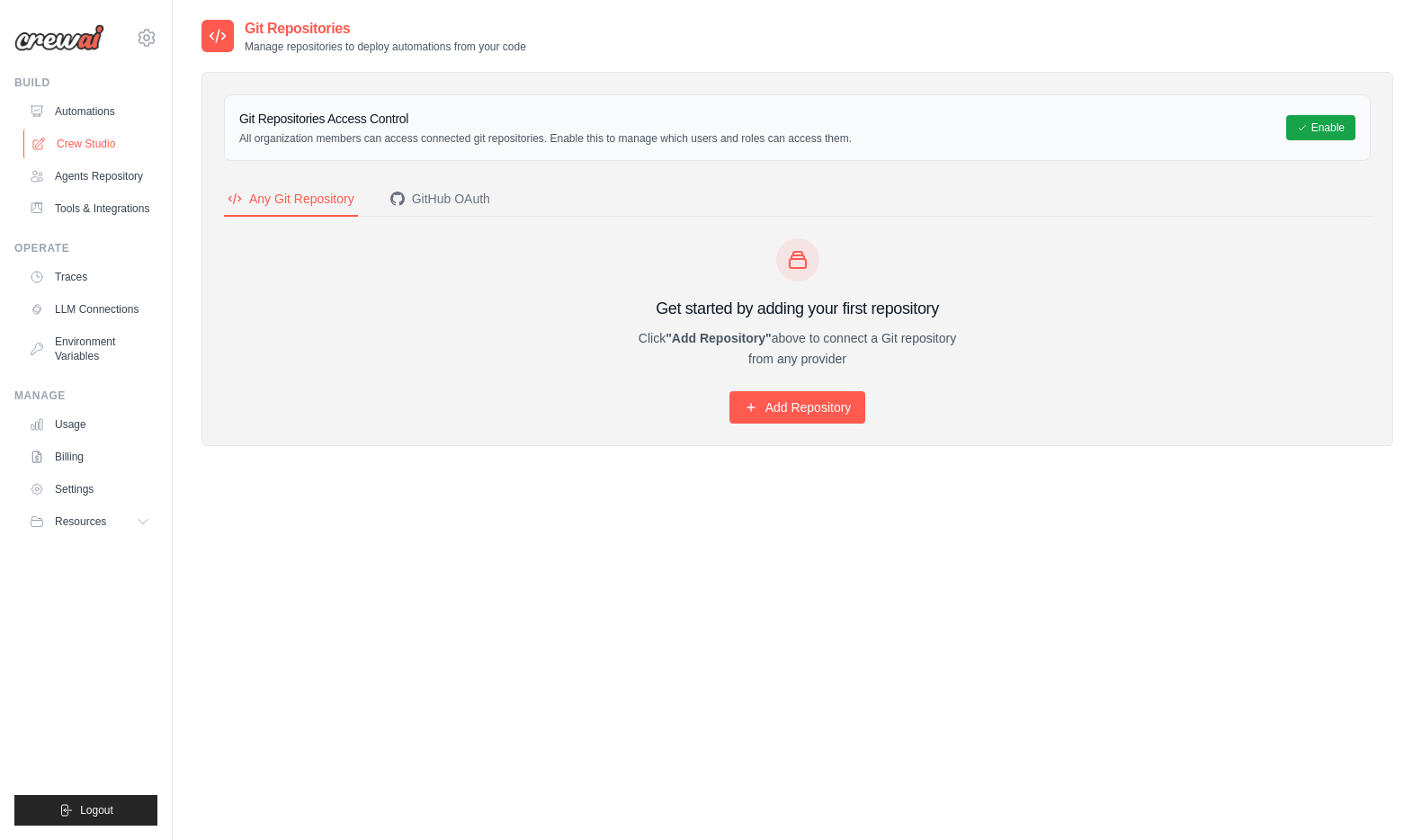
click at [111, 144] on link "Crew Studio" at bounding box center [91, 144] width 136 height 29
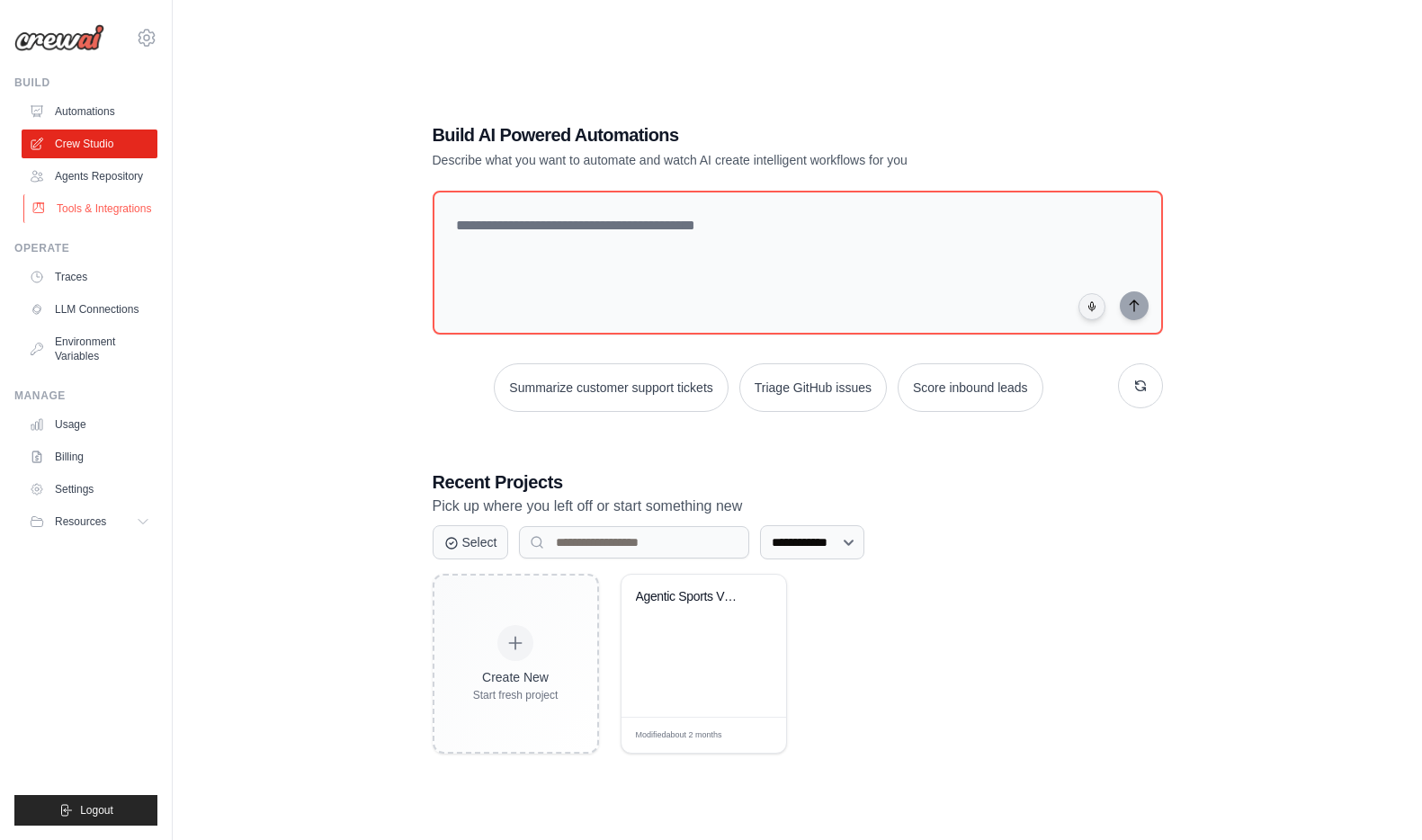
click at [108, 208] on link "Tools & Integrations" at bounding box center [91, 209] width 136 height 29
